Goal: Information Seeking & Learning: Learn about a topic

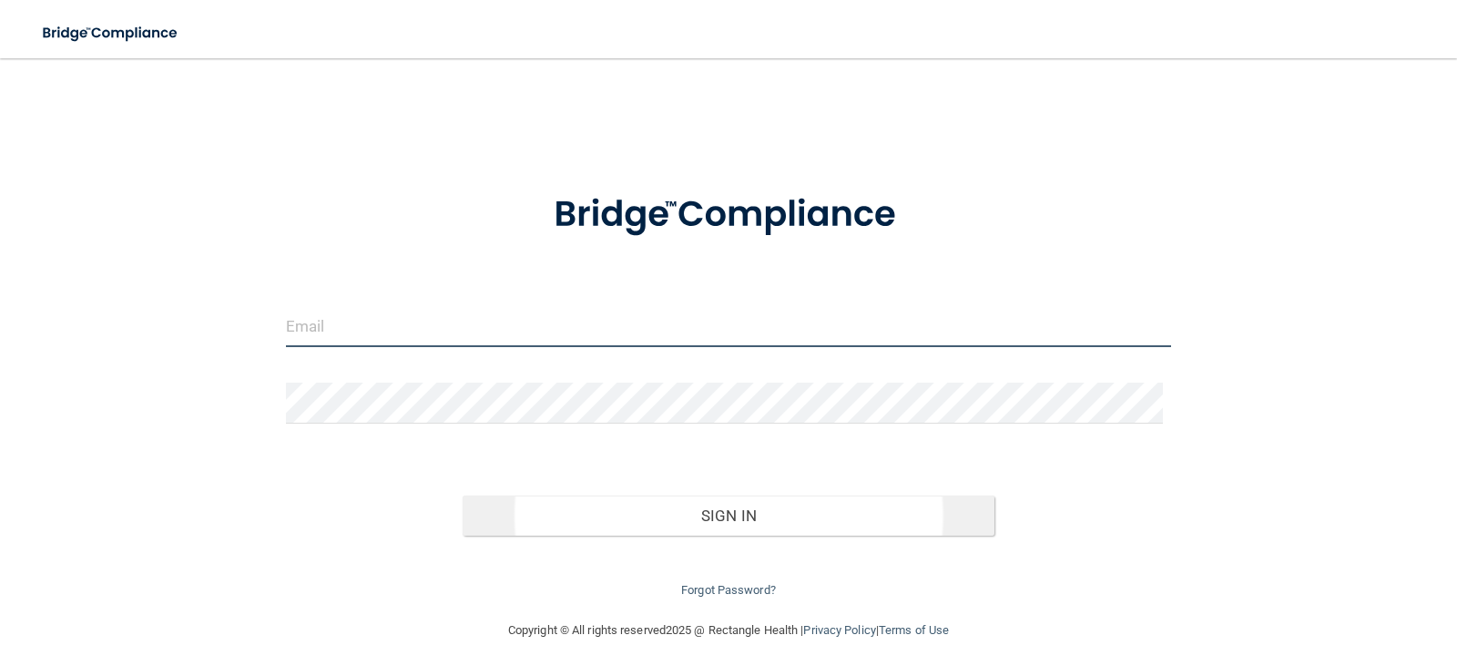
type input "[PERSON_NAME][EMAIL_ADDRESS][DOMAIN_NAME]"
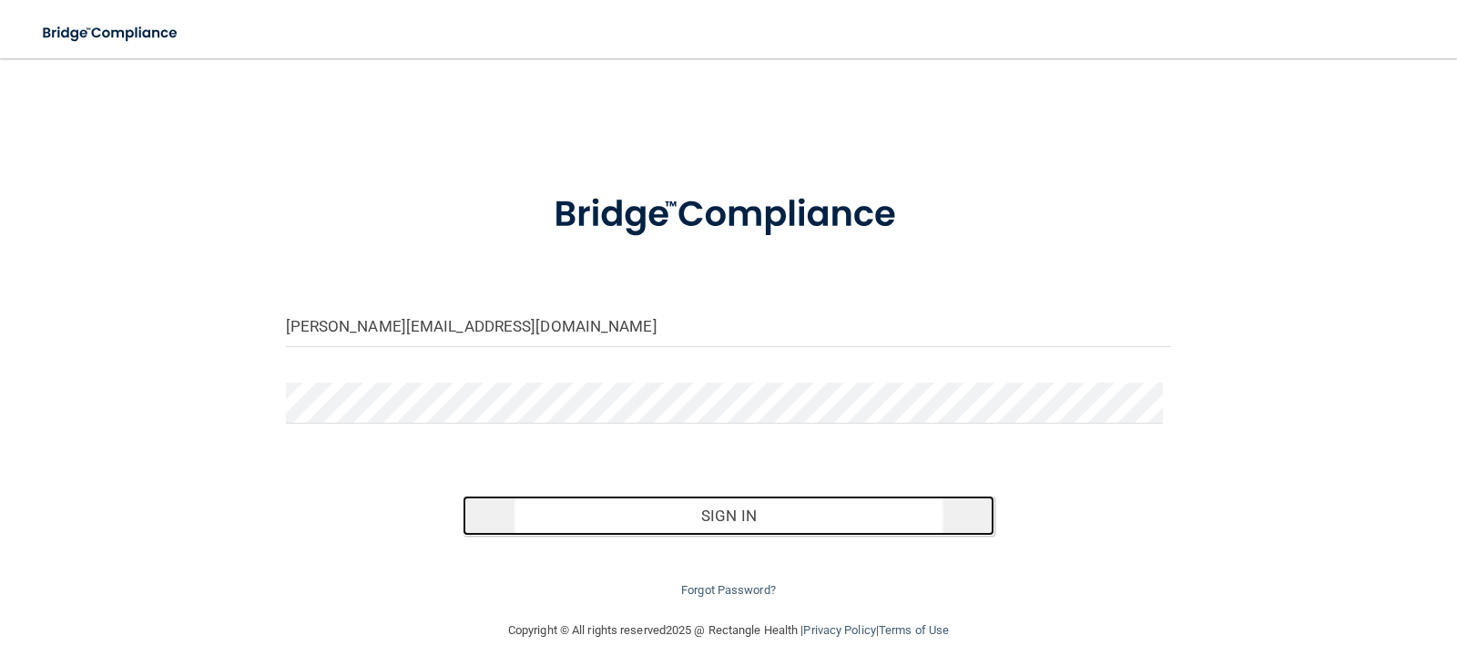
click at [744, 514] on button "Sign In" at bounding box center [729, 515] width 532 height 40
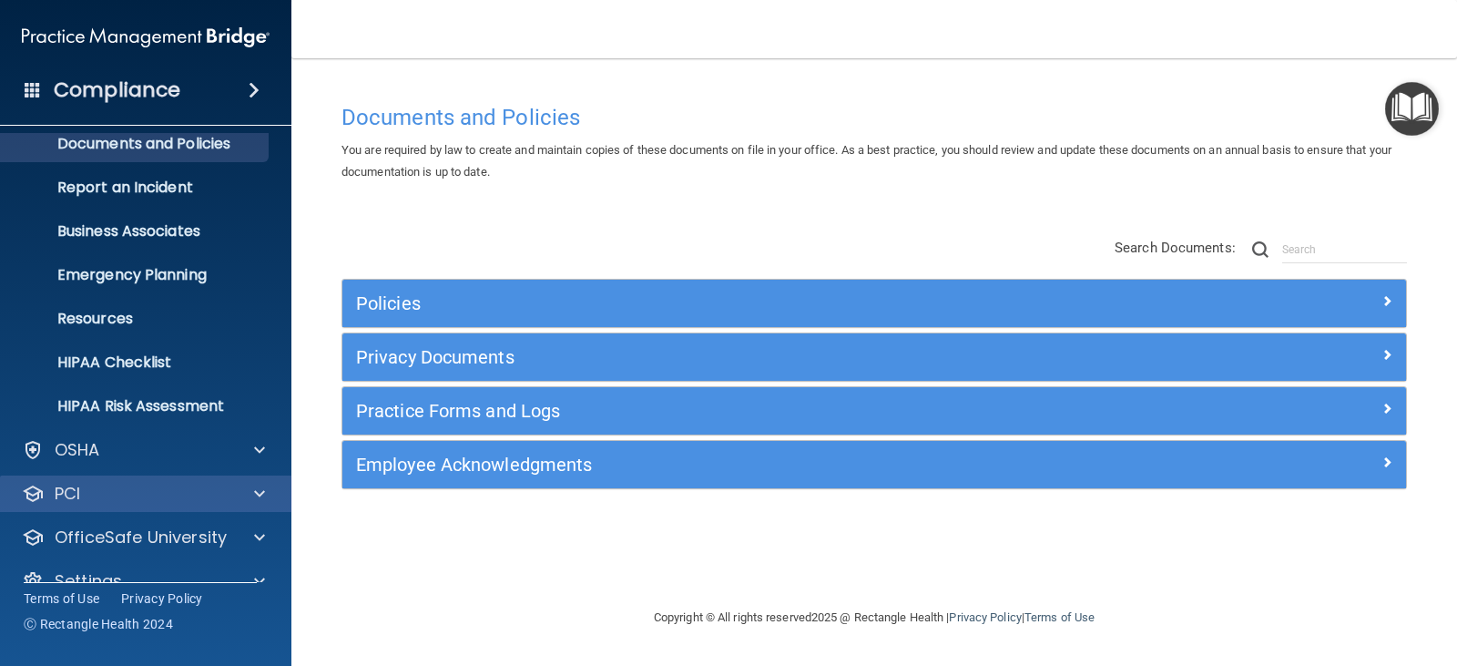
scroll to position [90, 0]
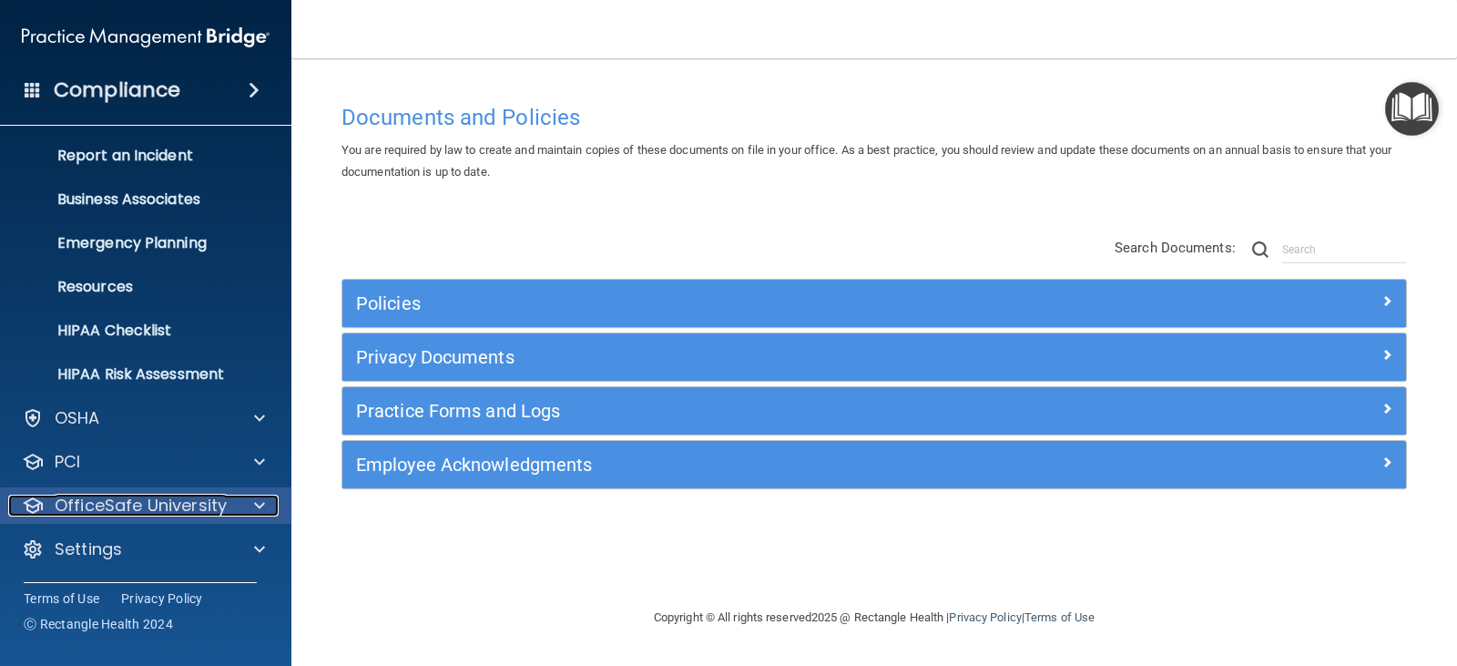
click at [252, 500] on div at bounding box center [257, 506] width 46 height 22
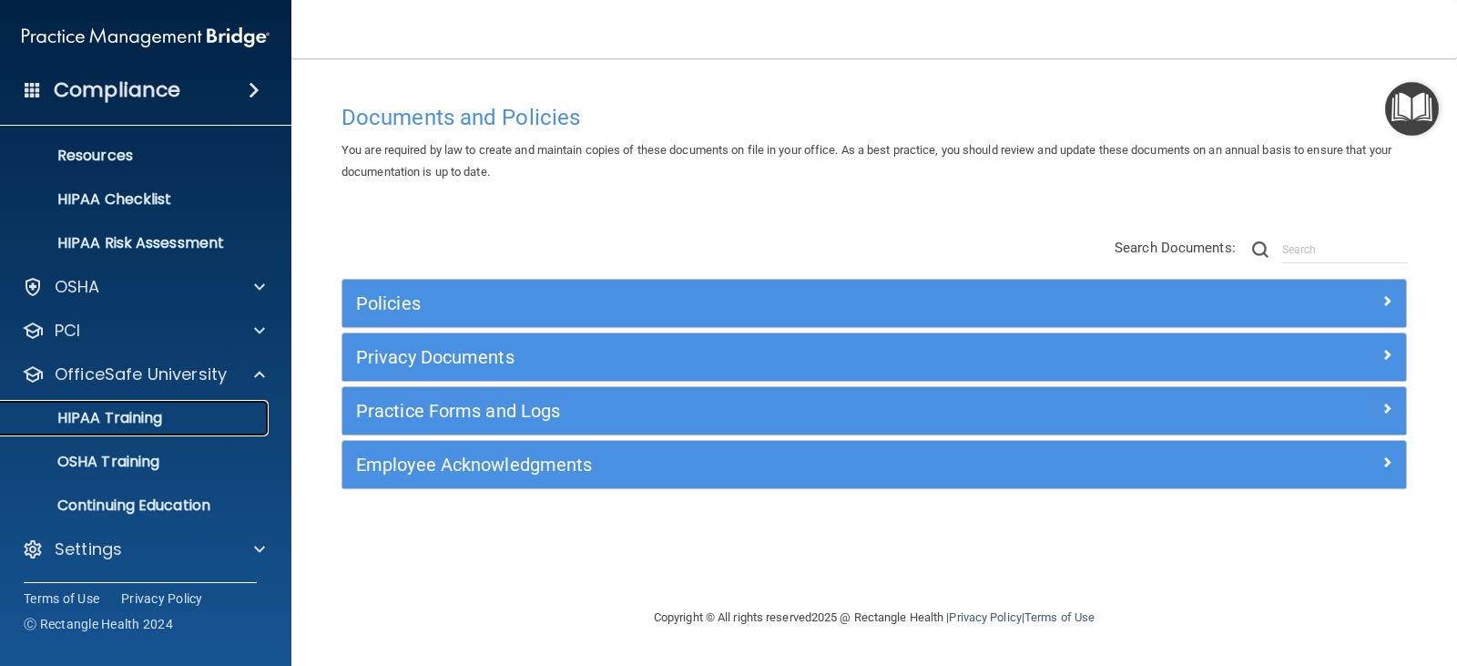
click at [136, 422] on p "HIPAA Training" at bounding box center [87, 418] width 150 height 18
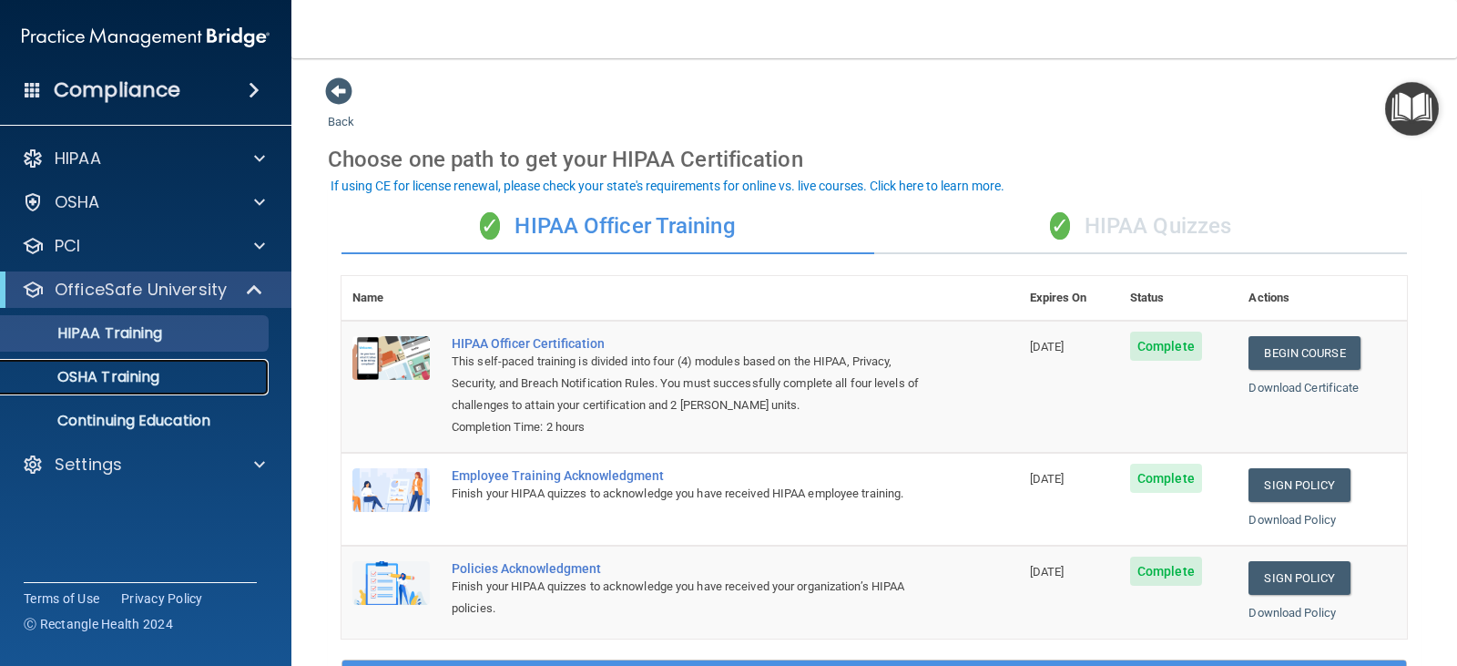
click at [141, 384] on p "OSHA Training" at bounding box center [86, 377] width 148 height 18
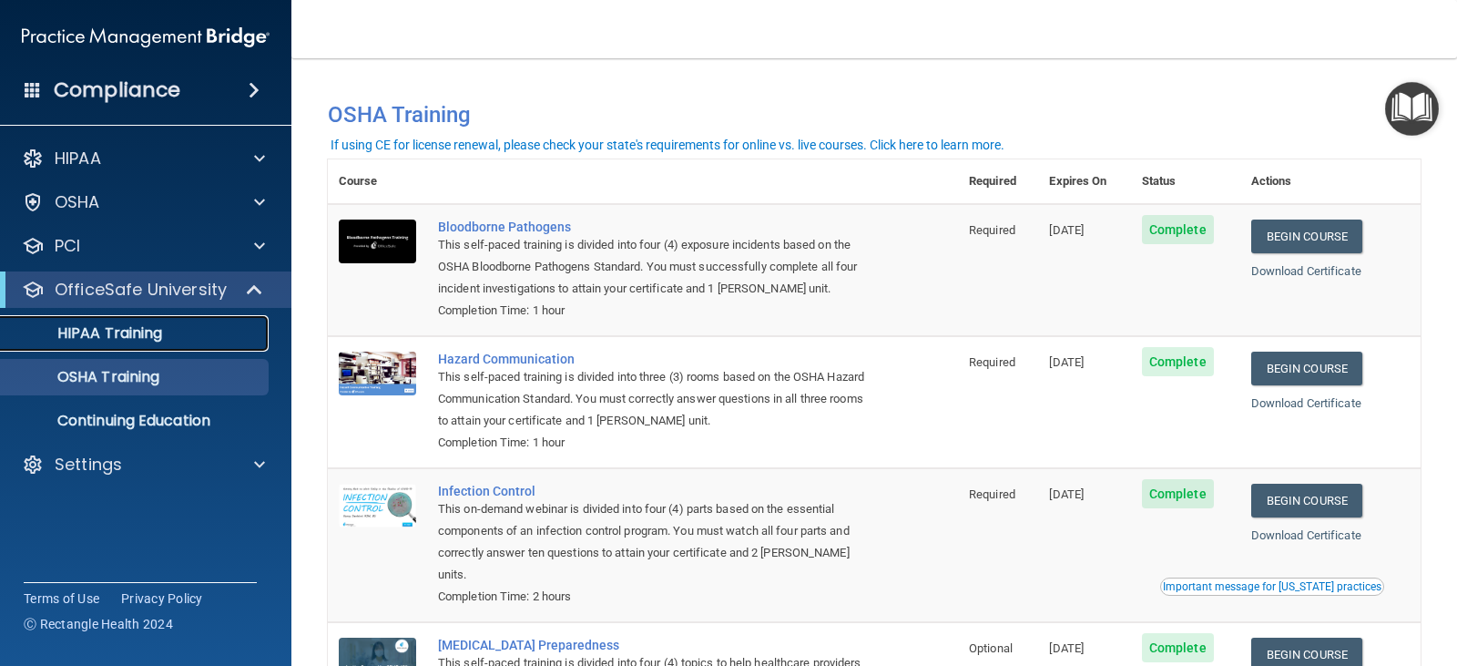
click at [138, 332] on p "HIPAA Training" at bounding box center [87, 333] width 150 height 18
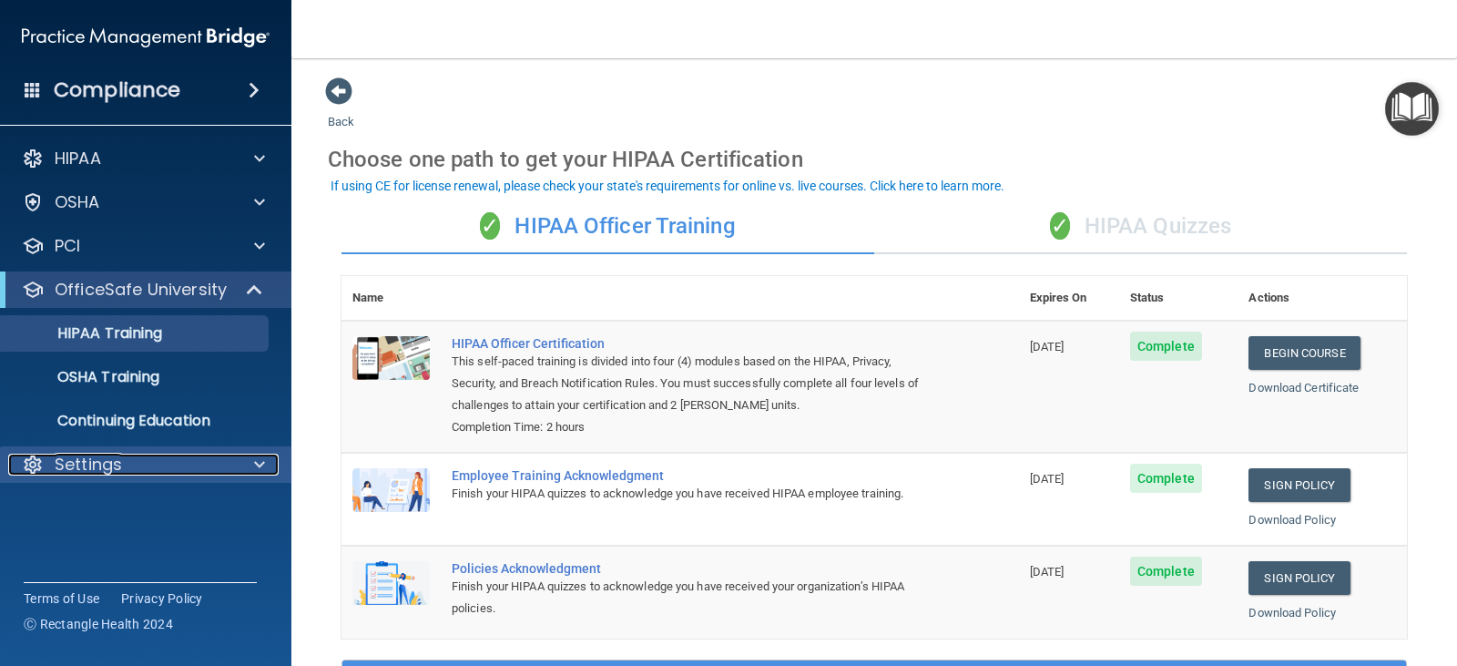
click at [251, 460] on div at bounding box center [257, 465] width 46 height 22
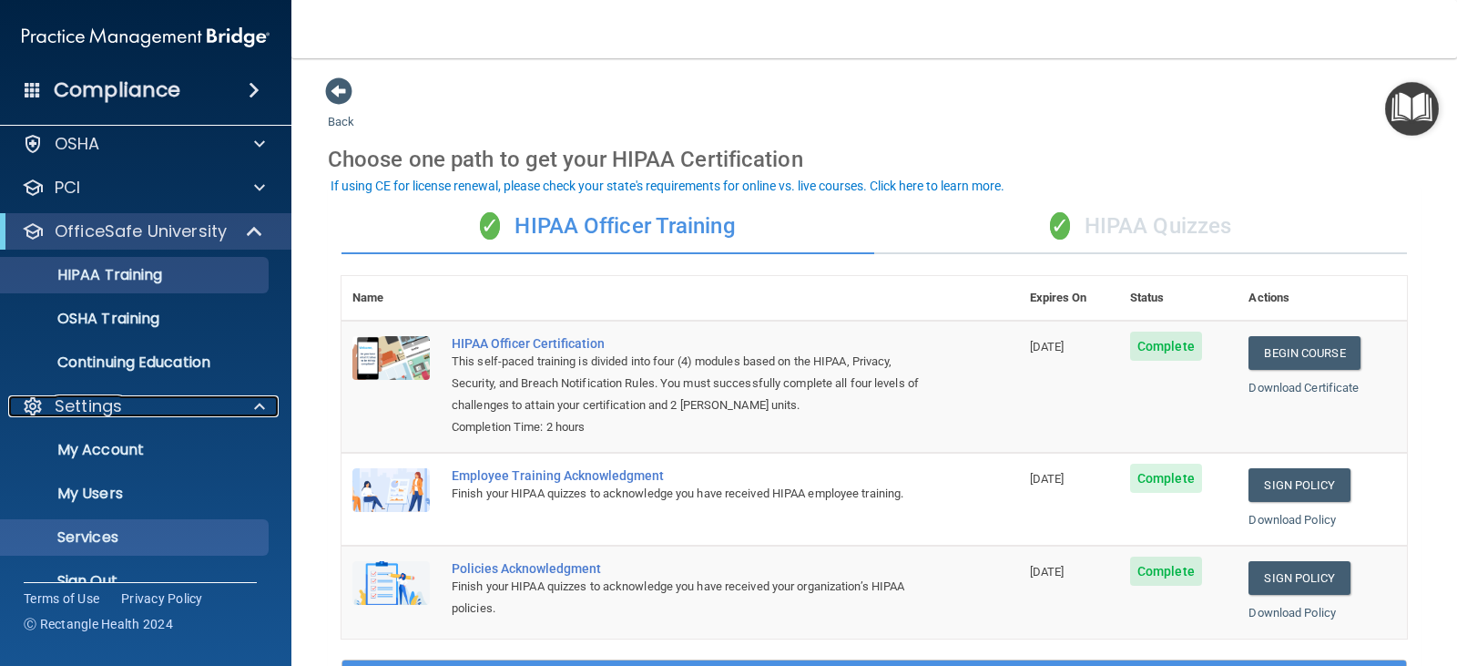
scroll to position [90, 0]
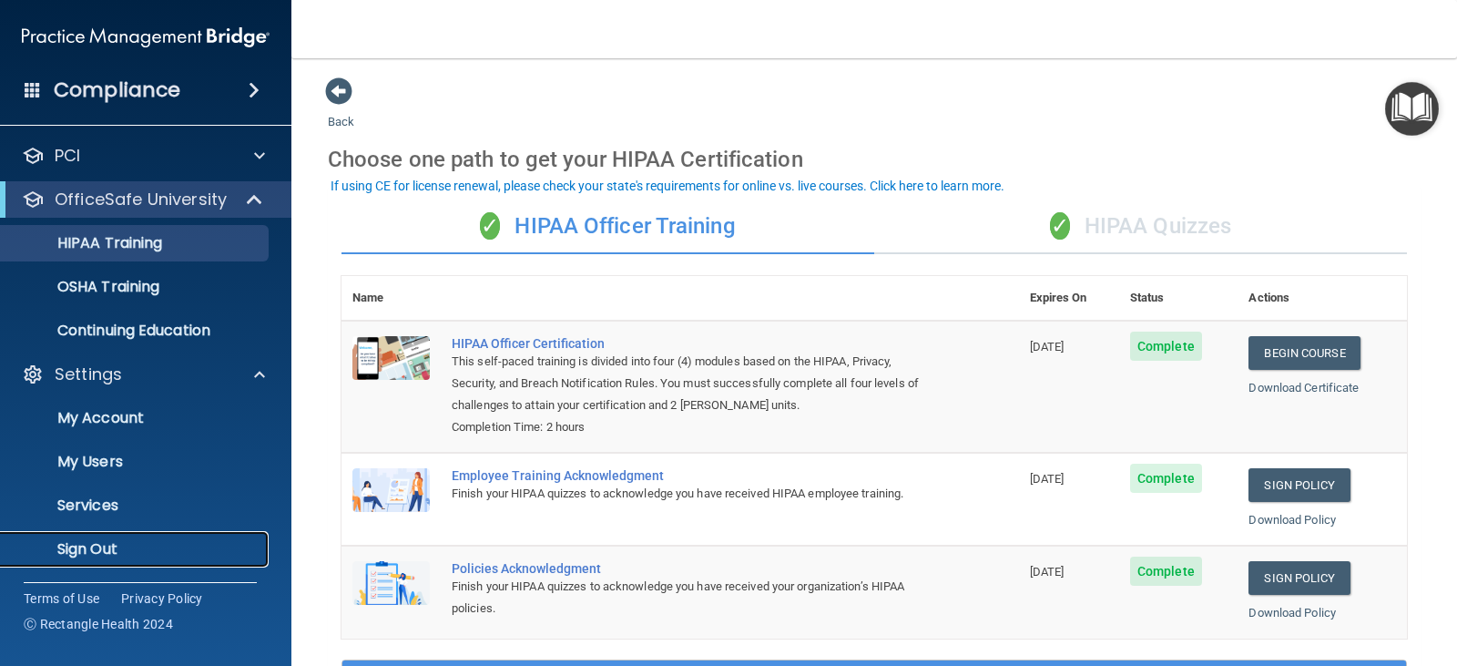
click at [97, 550] on p "Sign Out" at bounding box center [136, 549] width 249 height 18
